Goal: Task Accomplishment & Management: Manage account settings

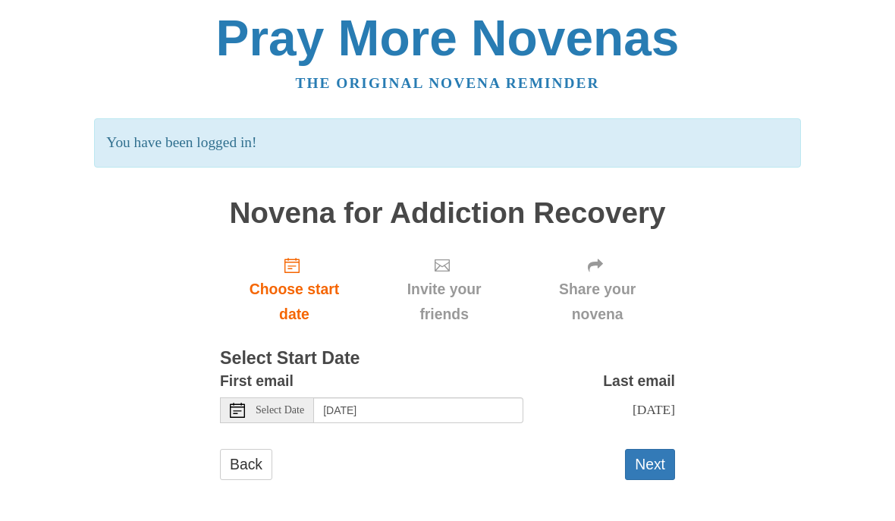
click at [293, 277] on span "Choose start date" at bounding box center [294, 302] width 118 height 50
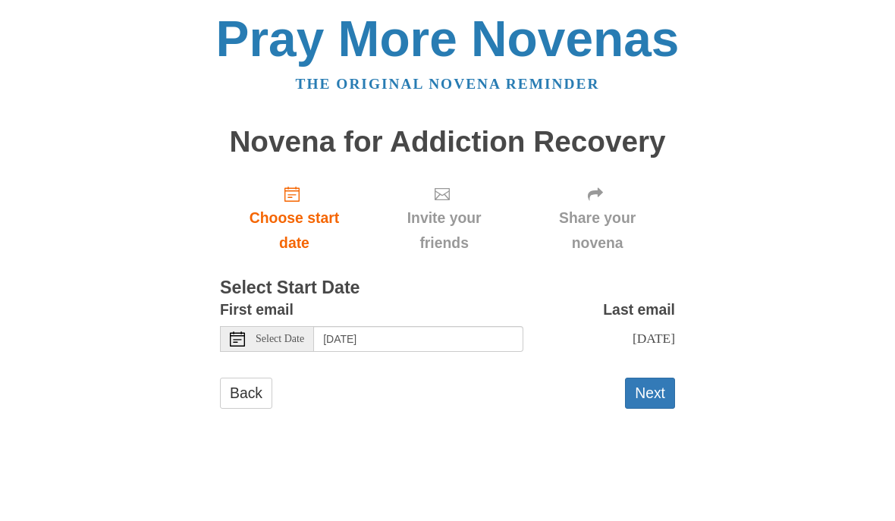
click at [786, 453] on html "Pray More Novenas The original novena reminder Novena for Addiction Recovery Ch…" at bounding box center [447, 226] width 895 height 453
click at [259, 334] on span "Select Date" at bounding box center [280, 339] width 49 height 11
click at [657, 396] on button "Next" at bounding box center [650, 393] width 50 height 31
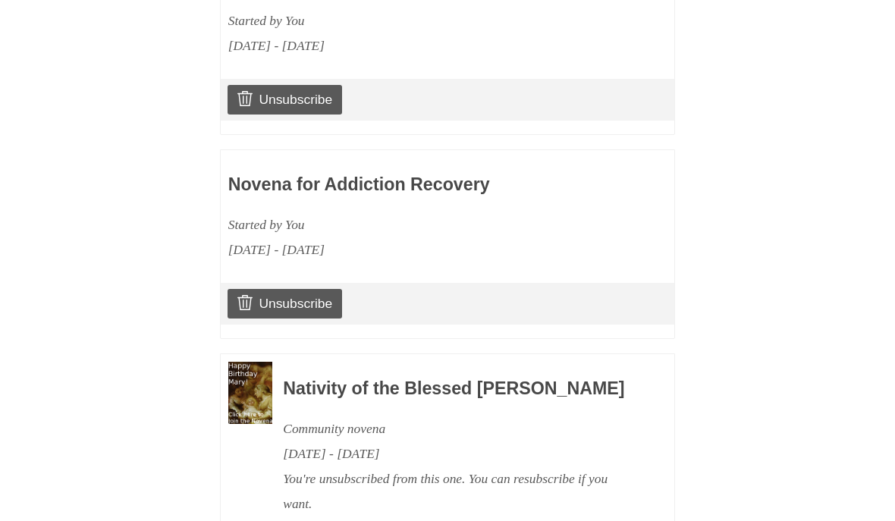
scroll to position [779, 0]
click at [259, 294] on link "Unsubscribe" at bounding box center [284, 304] width 114 height 29
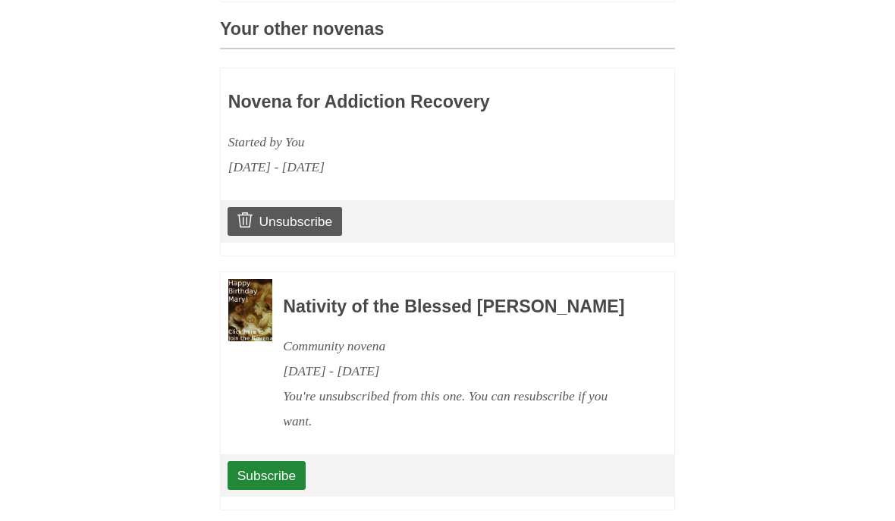
scroll to position [745, 0]
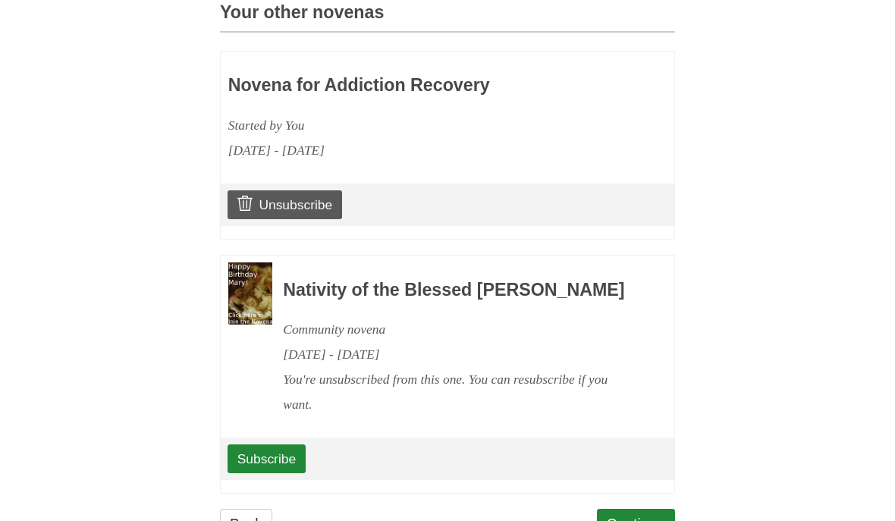
click at [662, 520] on link "Continue" at bounding box center [636, 524] width 79 height 31
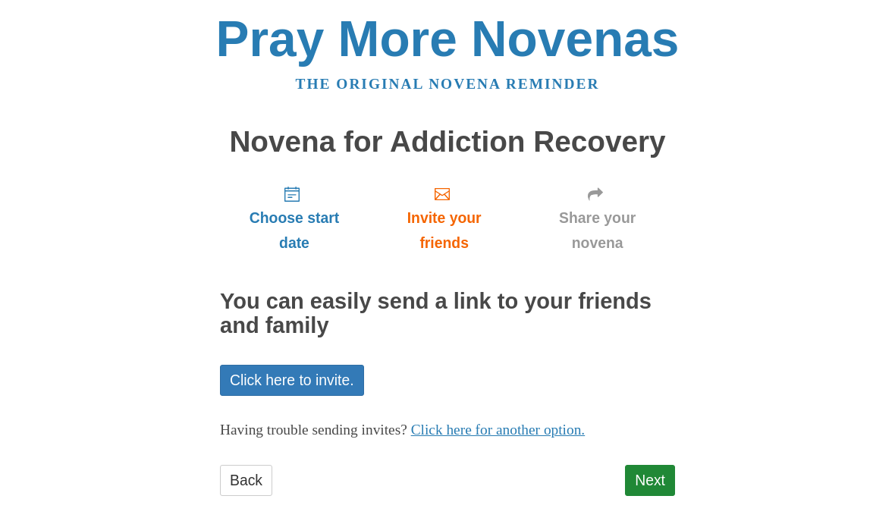
scroll to position [13, 0]
